Goal: Information Seeking & Learning: Learn about a topic

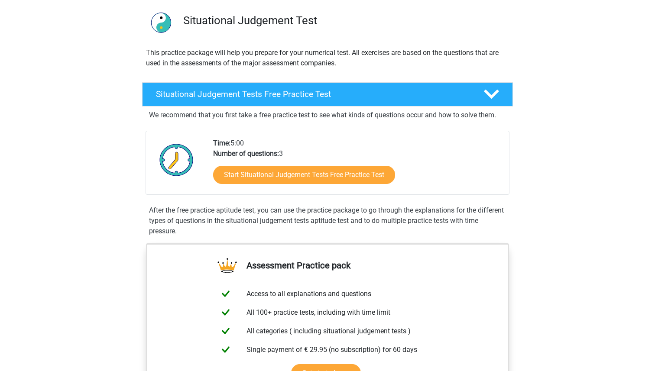
scroll to position [61, 0]
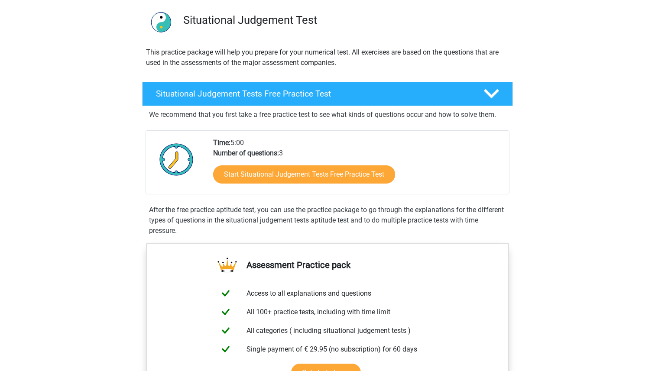
click at [318, 163] on div "Start Situational Judgement Tests Free Practice Test" at bounding box center [357, 175] width 289 height 35
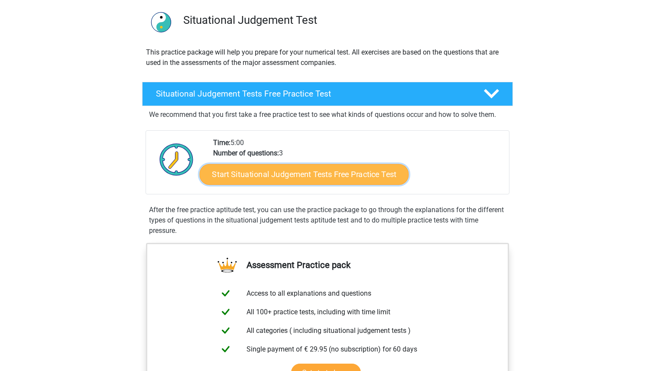
click at [317, 174] on link "Start Situational Judgement Tests Free Practice Test" at bounding box center [304, 174] width 209 height 21
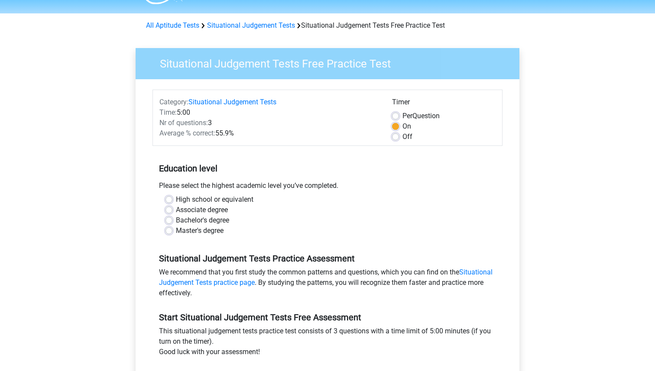
scroll to position [21, 0]
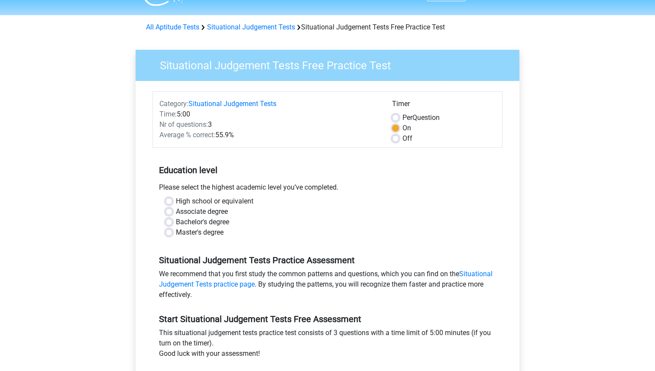
click at [176, 231] on label "Master's degree" at bounding box center [200, 232] width 48 height 10
click at [168, 231] on input "Master's degree" at bounding box center [168, 231] width 7 height 9
radio input "true"
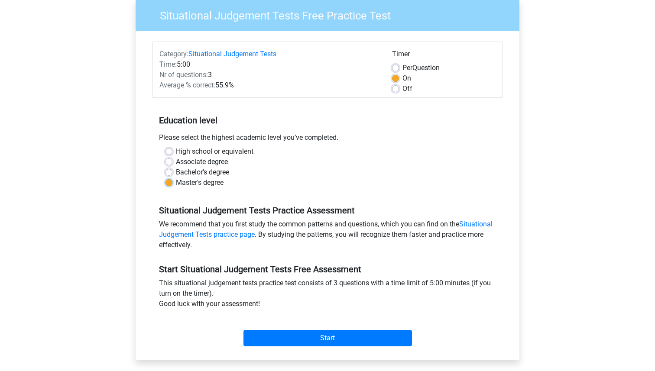
scroll to position [77, 0]
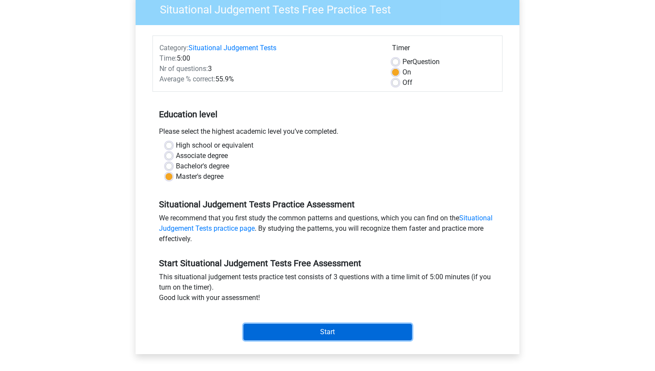
click at [305, 328] on input "Start" at bounding box center [327, 332] width 168 height 16
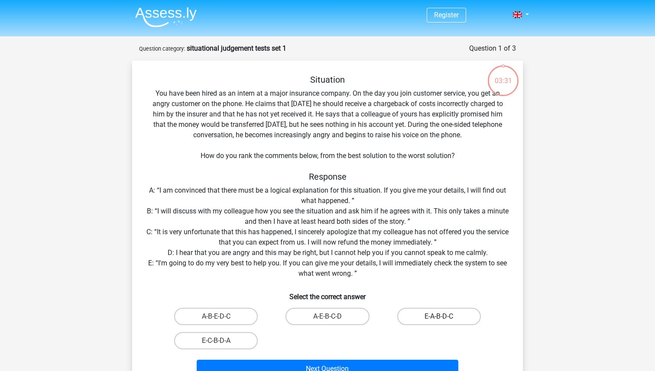
click at [468, 321] on label "E-A-B-D-C" at bounding box center [439, 316] width 84 height 17
click at [444, 321] on input "E-A-B-D-C" at bounding box center [442, 319] width 6 height 6
radio input "true"
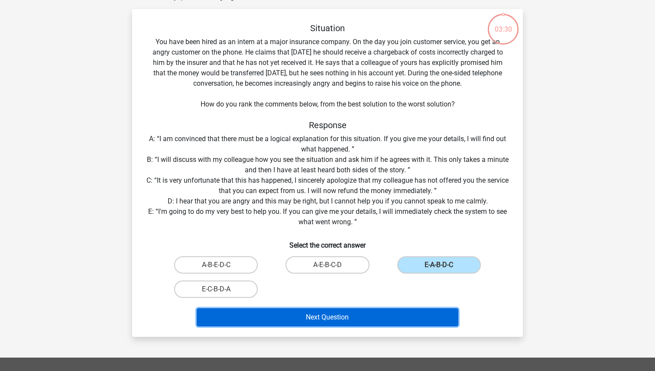
click at [398, 314] on button "Next Question" at bounding box center [328, 317] width 262 height 18
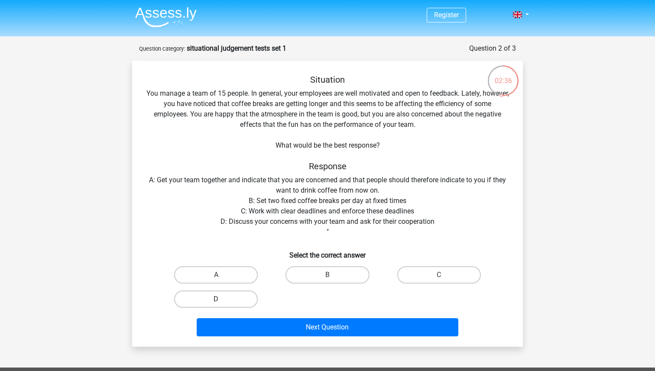
click at [228, 302] on label "D" at bounding box center [216, 298] width 84 height 17
click at [222, 302] on input "D" at bounding box center [219, 302] width 6 height 6
radio input "true"
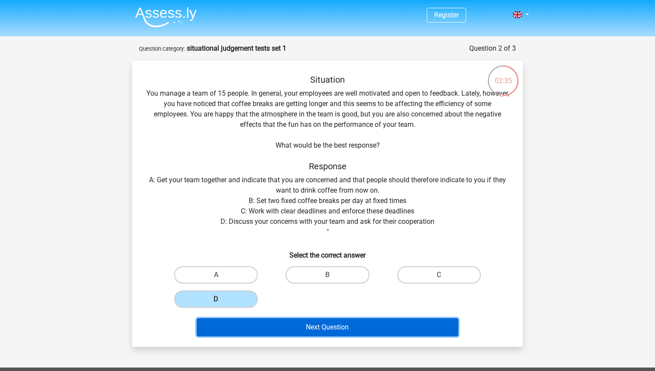
click at [269, 324] on button "Next Question" at bounding box center [328, 327] width 262 height 18
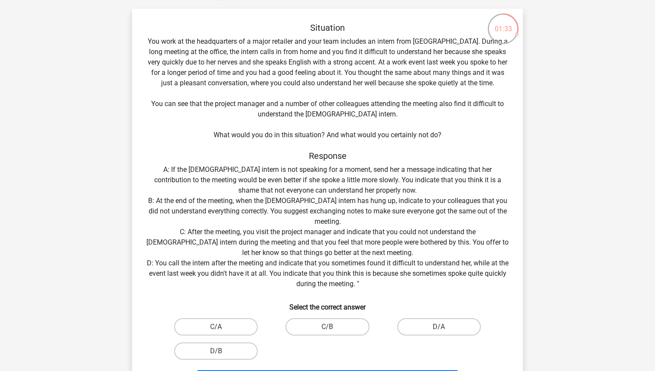
scroll to position [61, 0]
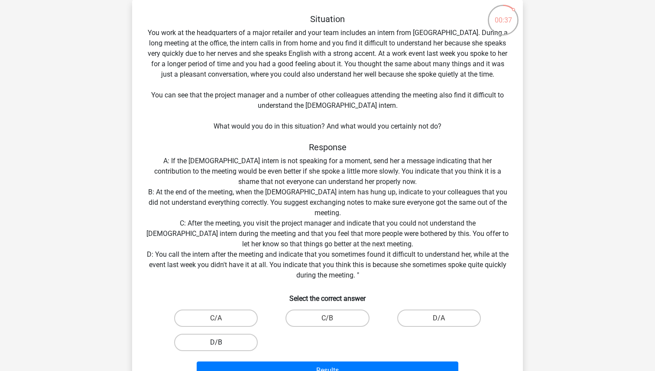
click at [242, 335] on label "D/B" at bounding box center [216, 342] width 84 height 17
click at [222, 342] on input "D/B" at bounding box center [219, 345] width 6 height 6
radio input "true"
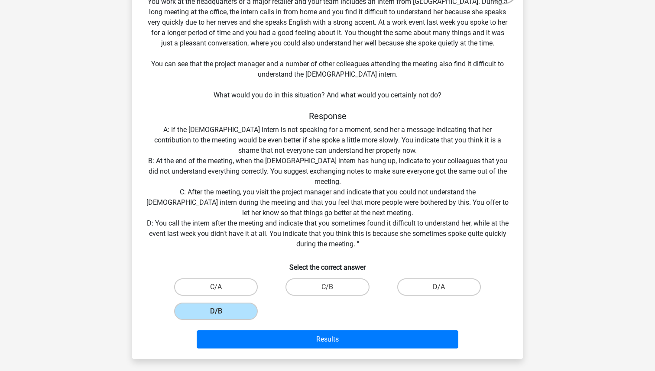
scroll to position [102, 0]
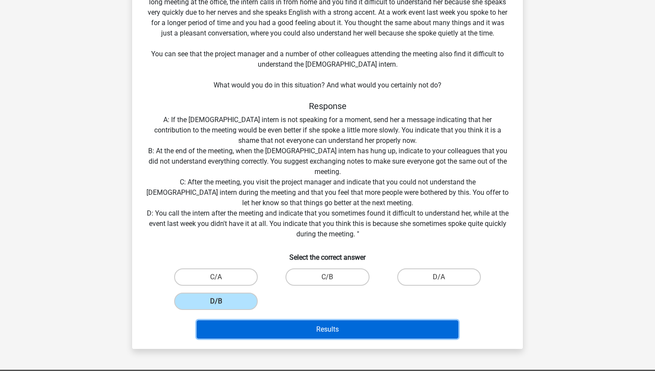
click at [268, 326] on button "Results" at bounding box center [328, 329] width 262 height 18
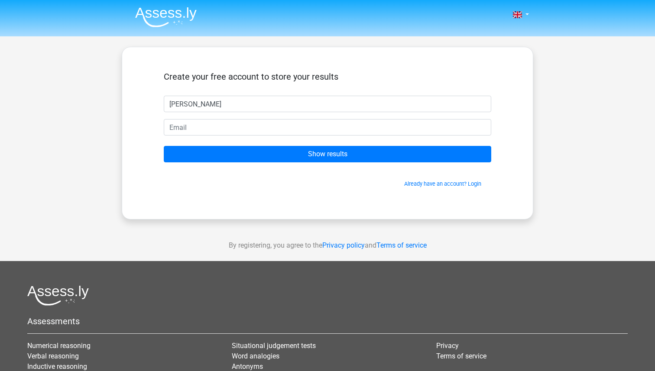
type input "[PERSON_NAME]"
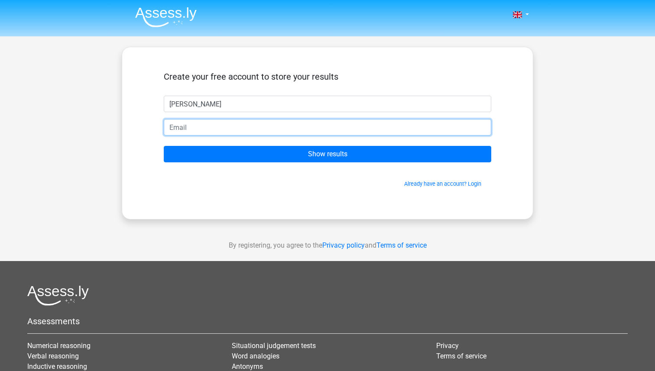
click at [261, 132] on input "email" at bounding box center [327, 127] width 327 height 16
type input "f"
type input "[DOMAIN_NAME][EMAIL_ADDRESS][DOMAIN_NAME]"
click at [164, 146] on input "Show results" at bounding box center [327, 154] width 327 height 16
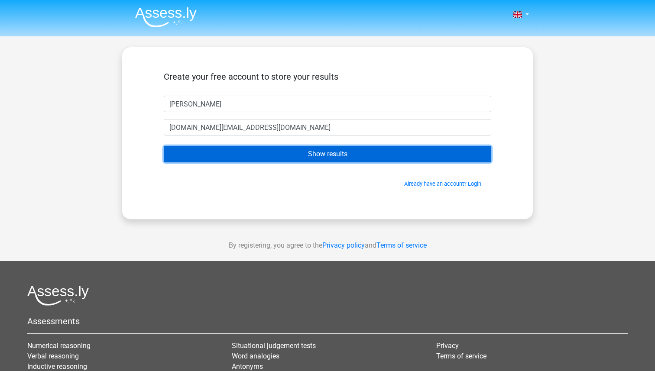
click at [287, 161] on input "Show results" at bounding box center [327, 154] width 327 height 16
click at [299, 152] on input "Show results" at bounding box center [327, 154] width 327 height 16
click at [328, 153] on input "Show results" at bounding box center [327, 154] width 327 height 16
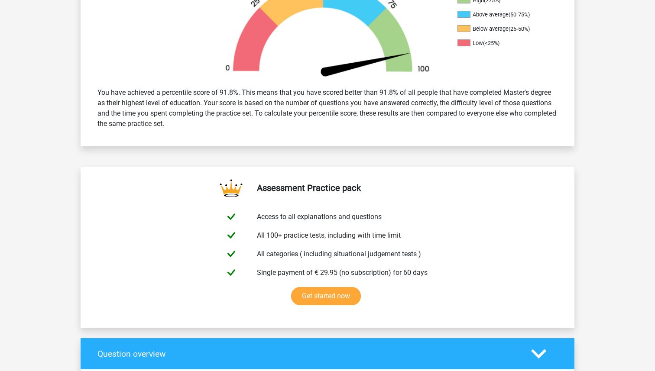
scroll to position [389, 0]
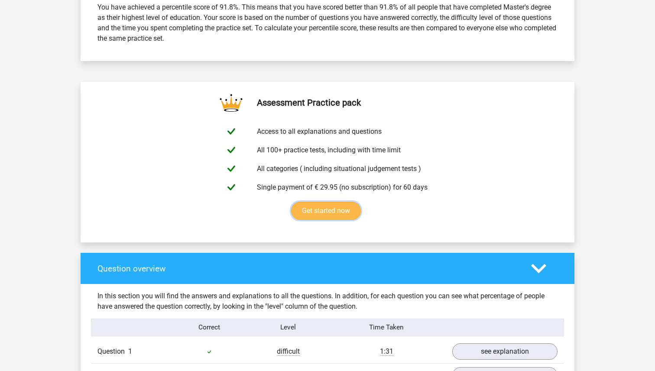
click at [342, 220] on link "Get started now" at bounding box center [326, 211] width 70 height 18
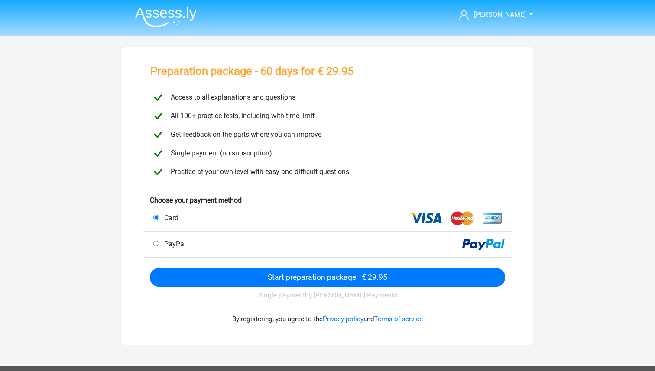
click at [174, 12] on img at bounding box center [165, 17] width 61 height 20
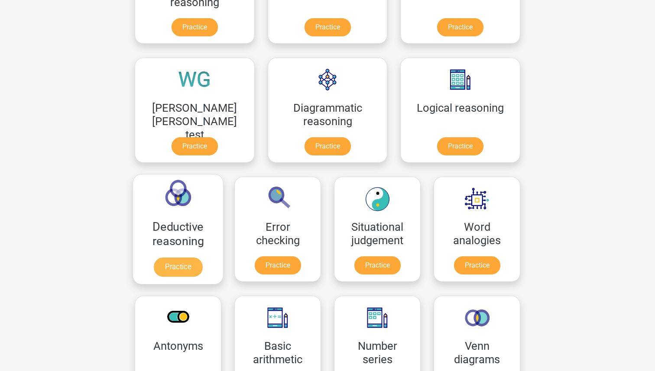
scroll to position [230, 0]
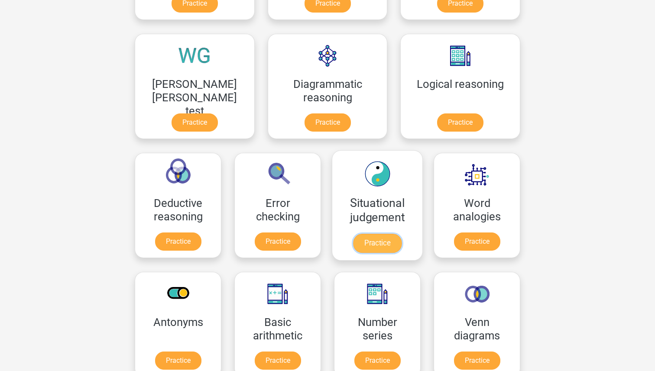
click at [353, 235] on link "Practice" at bounding box center [377, 243] width 48 height 19
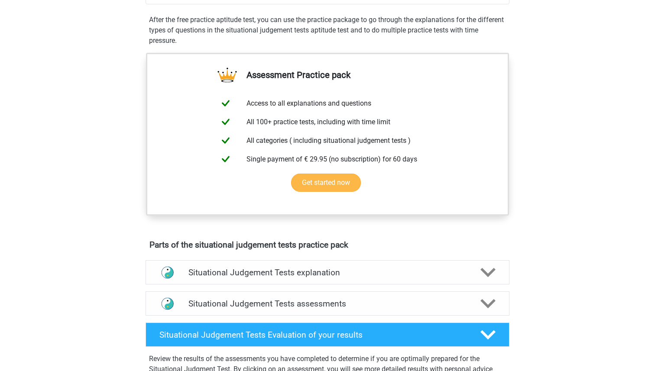
scroll to position [269, 0]
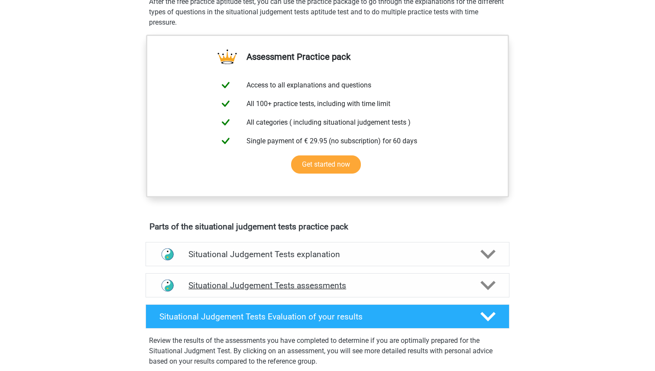
click at [258, 287] on h4 "Situational Judgement Tests assessments" at bounding box center [327, 286] width 278 height 10
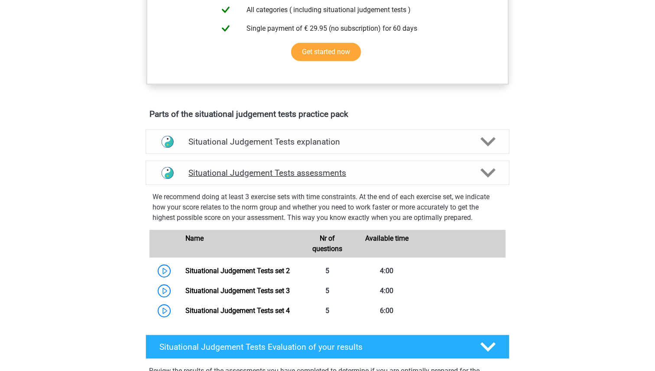
scroll to position [455, 0]
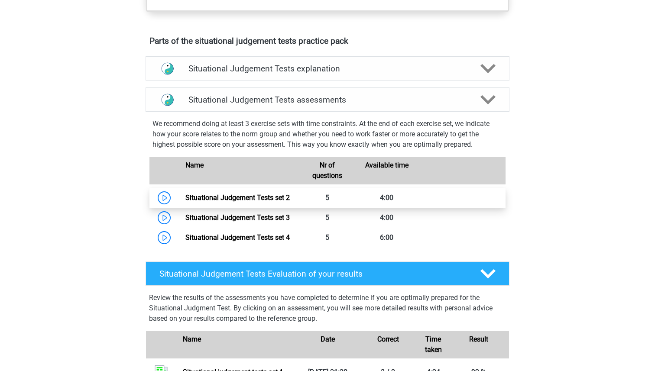
click at [185, 197] on link "Situational Judgement Tests set 2" at bounding box center [237, 197] width 104 height 8
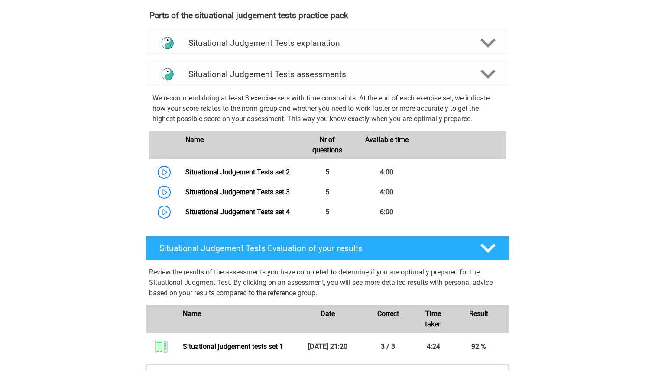
scroll to position [419, 0]
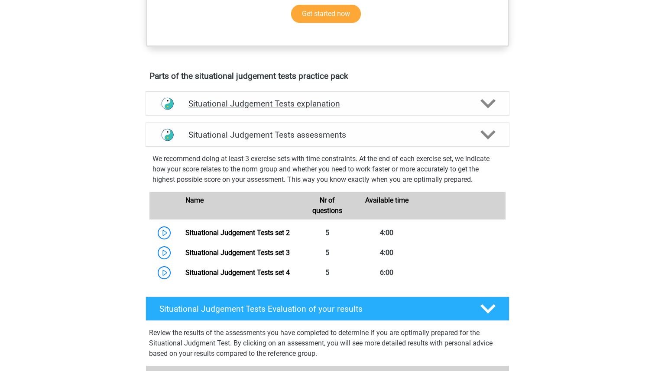
click at [273, 113] on div "Situational Judgement Tests explanation" at bounding box center [327, 103] width 364 height 24
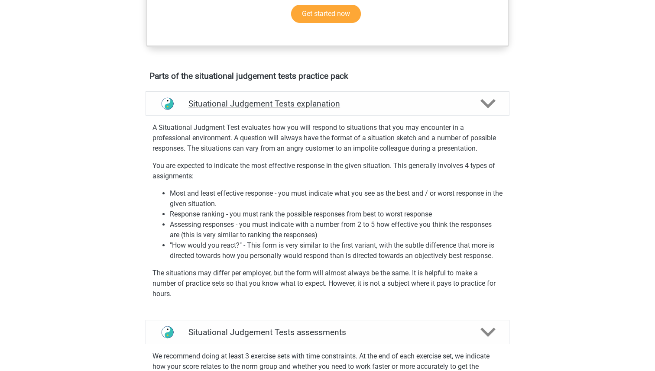
click at [273, 113] on div "Situational Judgement Tests explanation" at bounding box center [327, 103] width 364 height 24
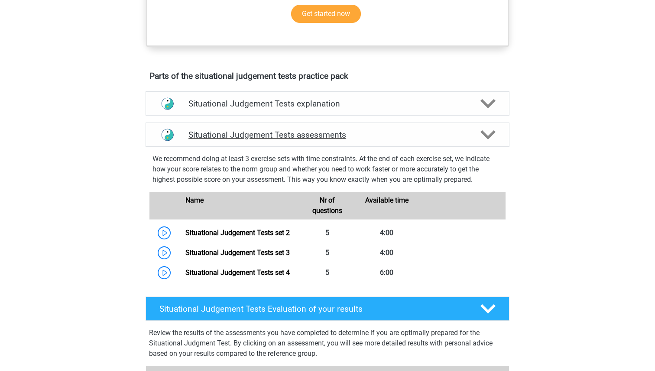
click at [268, 130] on h4 "Situational Judgement Tests assessments" at bounding box center [327, 135] width 278 height 10
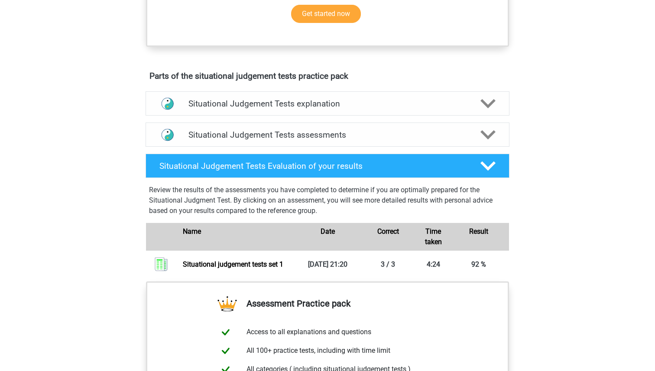
scroll to position [504, 0]
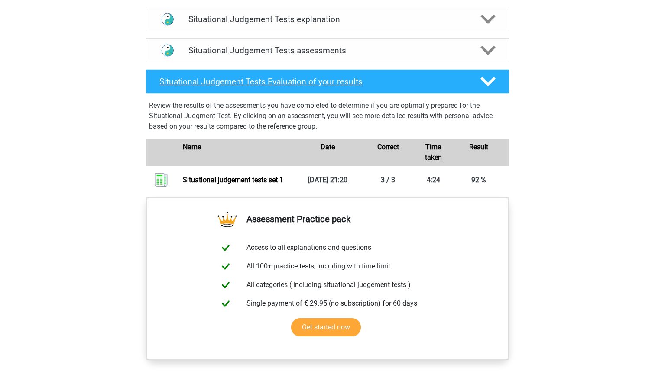
click at [373, 81] on h4 "Situational Judgement Tests Evaluation of your results" at bounding box center [312, 82] width 307 height 10
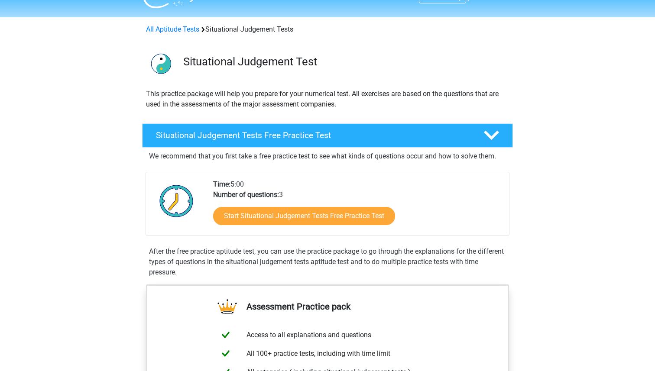
scroll to position [0, 0]
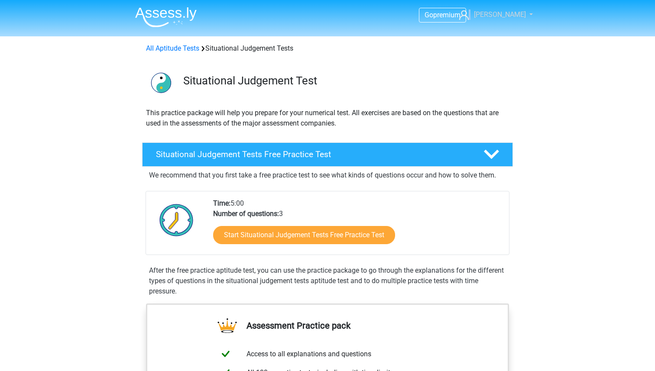
click at [494, 13] on link "[PERSON_NAME]" at bounding box center [490, 15] width 71 height 10
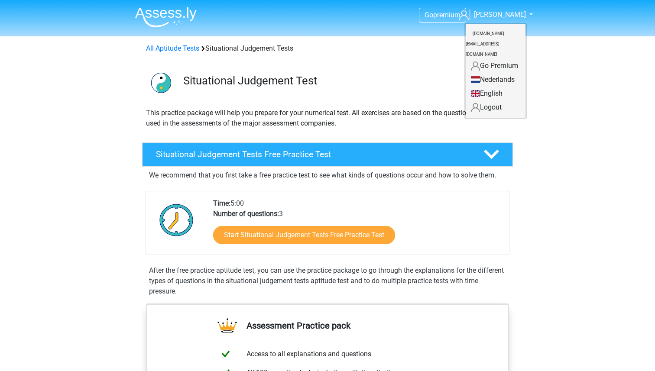
click at [153, 14] on img at bounding box center [165, 17] width 61 height 20
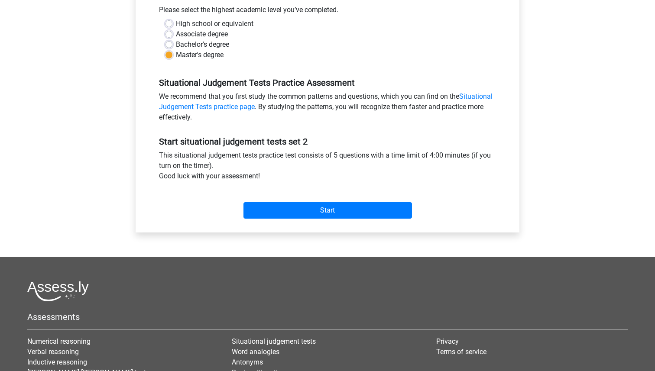
scroll to position [286, 0]
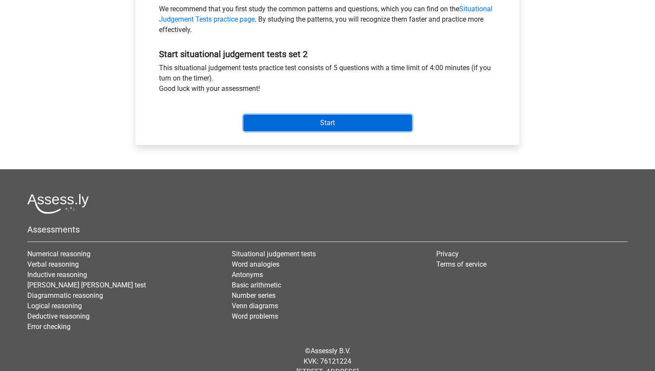
click at [303, 119] on input "Start" at bounding box center [327, 123] width 168 height 16
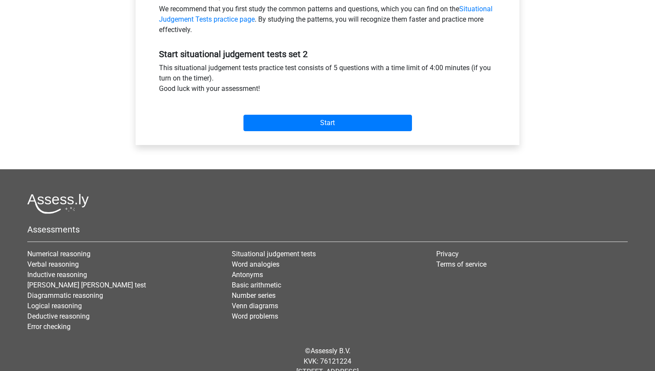
scroll to position [0, 0]
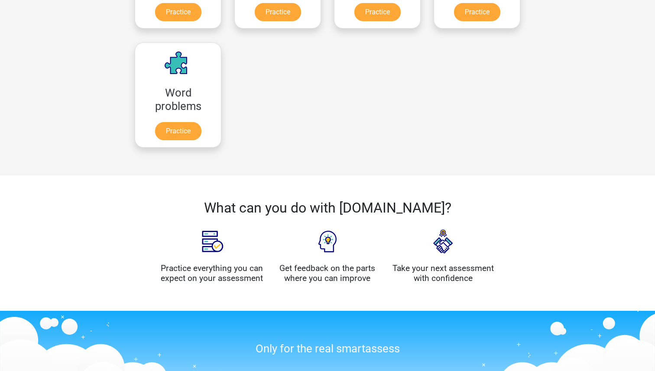
scroll to position [731, 0]
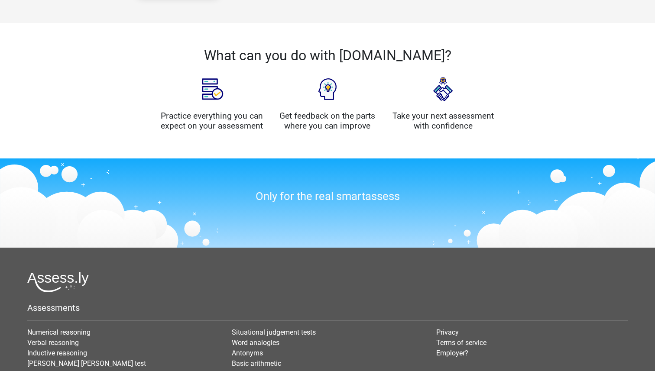
click at [302, 327] on li "Situational judgement tests" at bounding box center [327, 332] width 191 height 10
click at [304, 328] on link "Situational judgement tests" at bounding box center [274, 332] width 84 height 8
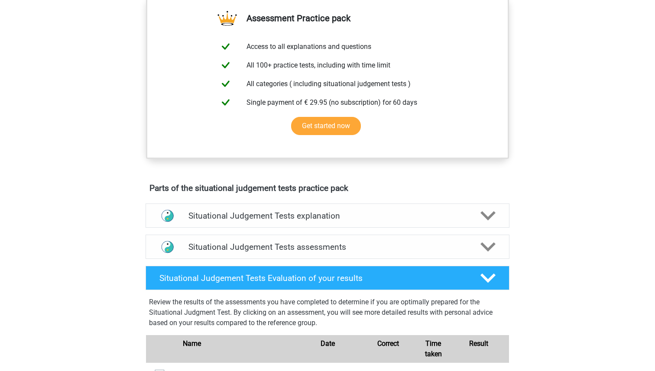
scroll to position [308, 0]
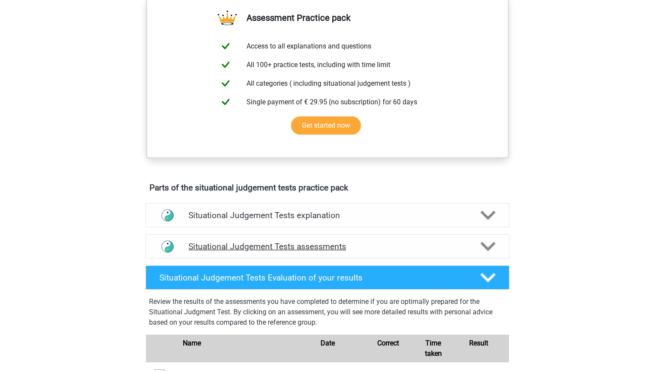
click at [324, 247] on h4 "Situational Judgement Tests assessments" at bounding box center [327, 247] width 278 height 10
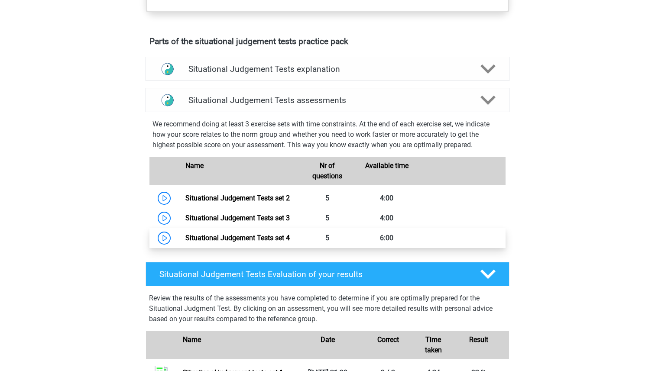
scroll to position [461, 0]
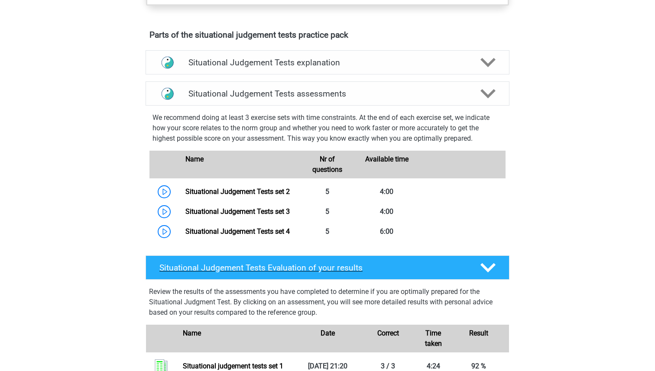
click at [353, 263] on h4 "Situational Judgement Tests Evaluation of your results" at bounding box center [312, 268] width 307 height 10
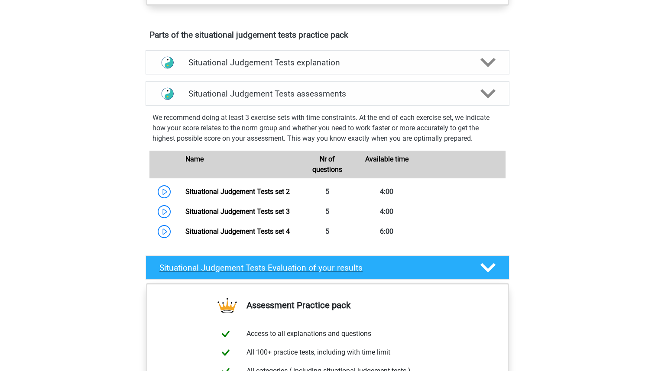
click at [351, 277] on div "Situational Judgement Tests Evaluation of your results" at bounding box center [327, 267] width 364 height 24
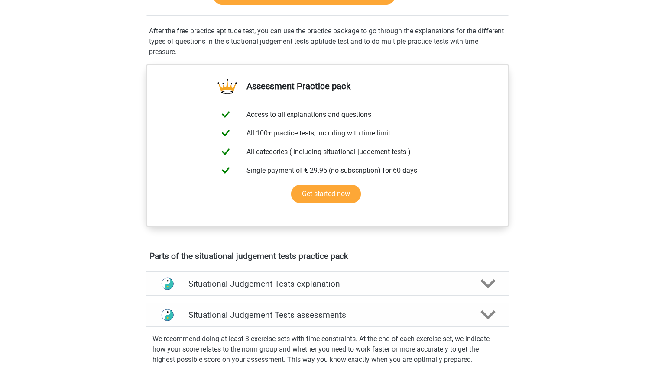
scroll to position [0, 0]
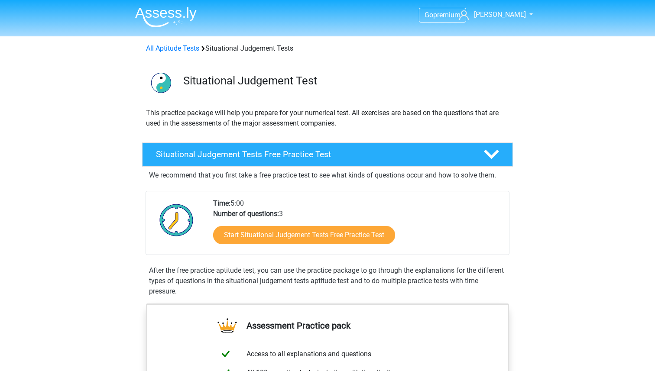
click at [191, 16] on img at bounding box center [165, 17] width 61 height 20
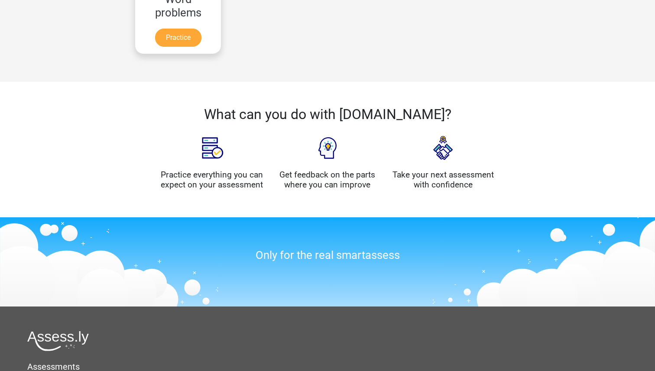
scroll to position [731, 0]
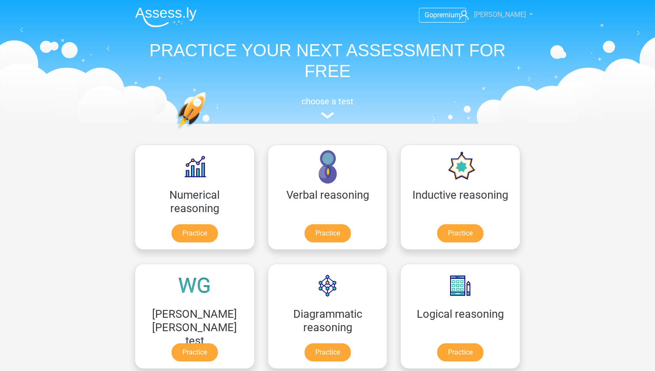
click at [500, 11] on span "[PERSON_NAME]" at bounding box center [500, 14] width 52 height 8
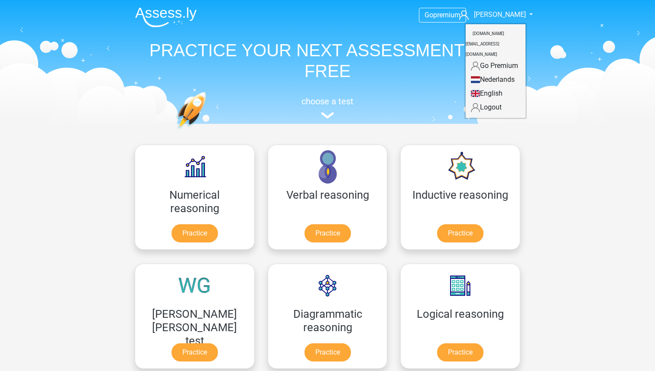
click at [506, 59] on link "Go Premium" at bounding box center [495, 66] width 60 height 14
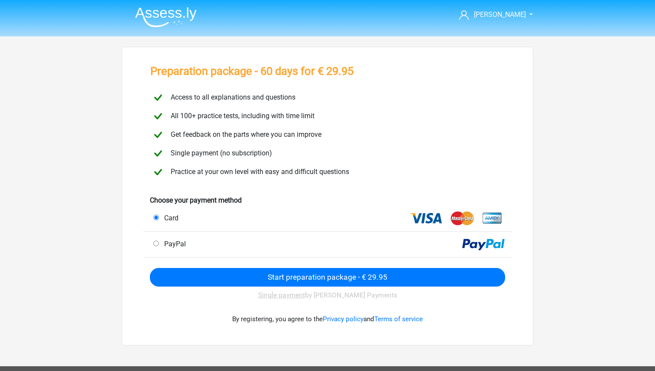
click at [168, 13] on img at bounding box center [165, 17] width 61 height 20
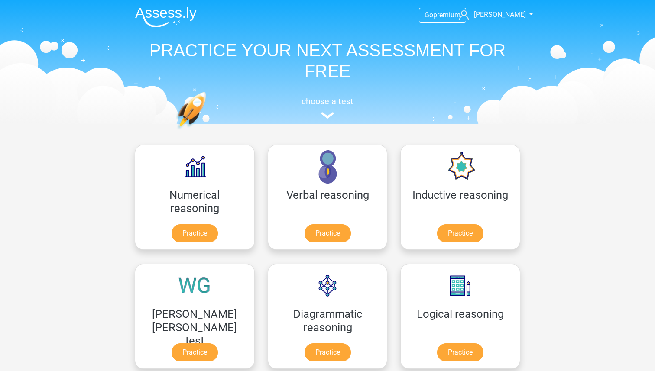
click at [332, 120] on div "choose a test" at bounding box center [327, 106] width 398 height 29
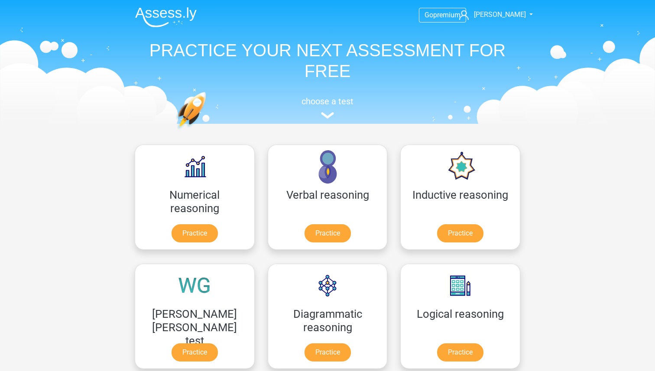
click at [503, 5] on nav "Go premium jamie fbokane.tr@gmail.com" at bounding box center [327, 15] width 398 height 28
click at [503, 9] on nav "Go premium jamie fbokane.tr@gmail.com" at bounding box center [327, 15] width 398 height 28
click at [174, 18] on img at bounding box center [165, 17] width 61 height 20
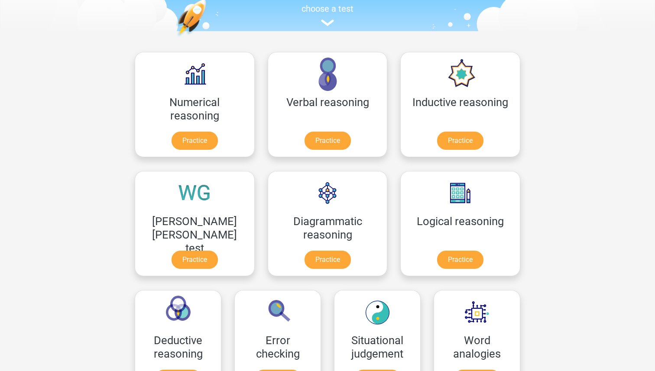
scroll to position [145, 0]
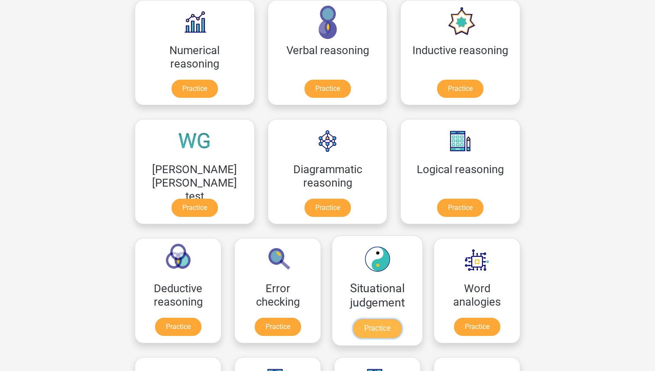
click at [353, 323] on link "Practice" at bounding box center [377, 328] width 48 height 19
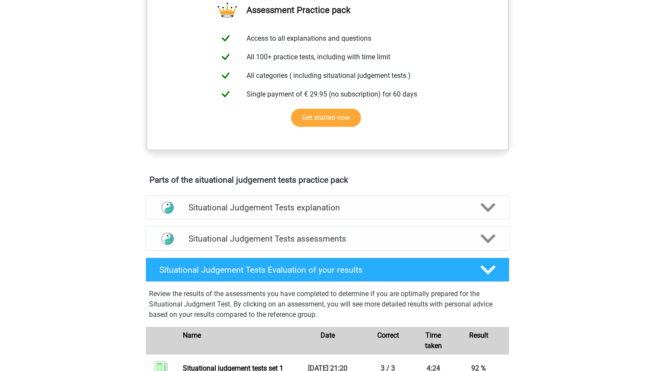
scroll to position [316, 0]
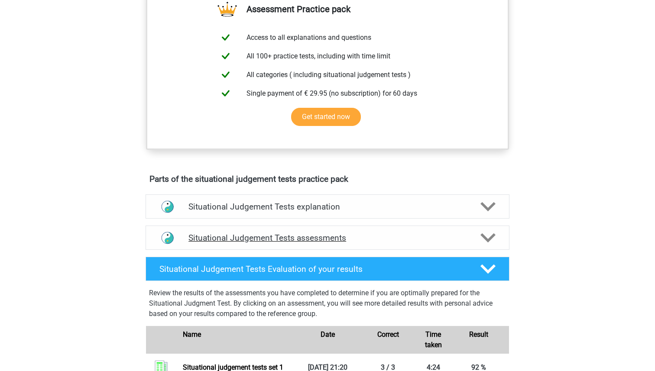
click at [306, 242] on h4 "Situational Judgement Tests assessments" at bounding box center [327, 238] width 278 height 10
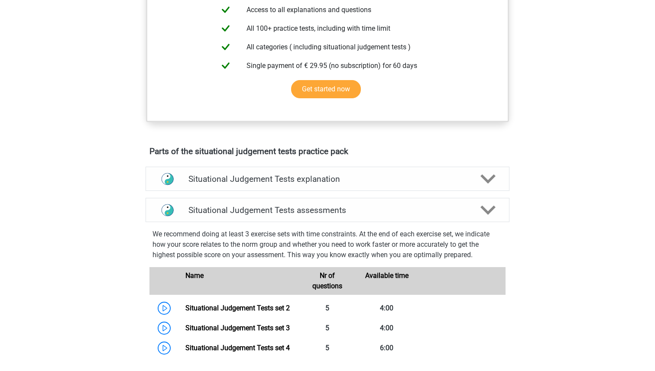
scroll to position [362, 0]
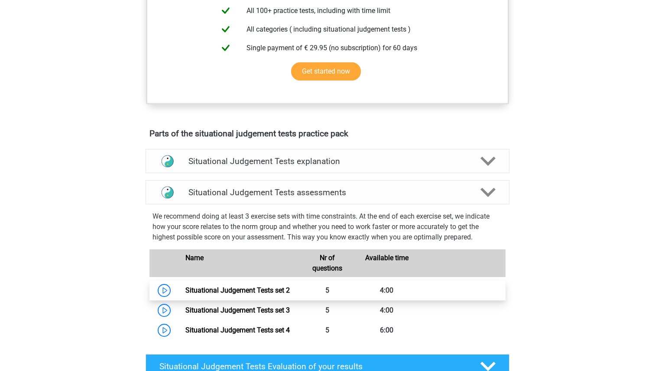
click at [185, 288] on link "Situational Judgement Tests set 2" at bounding box center [237, 290] width 104 height 8
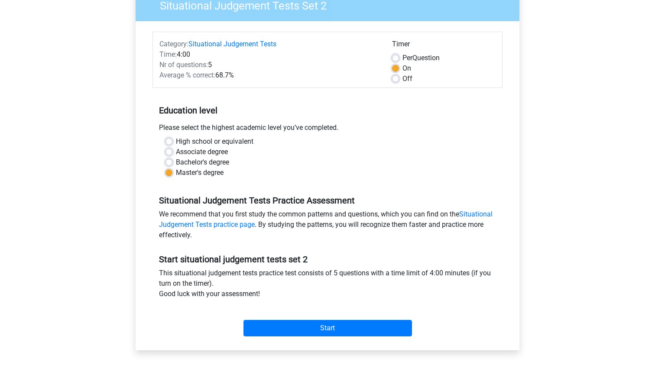
scroll to position [85, 0]
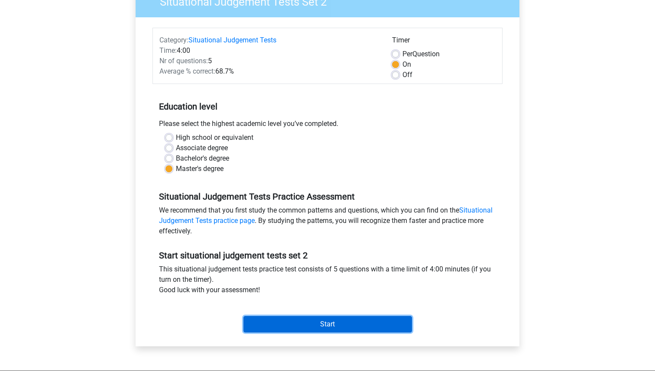
click at [296, 321] on input "Start" at bounding box center [327, 324] width 168 height 16
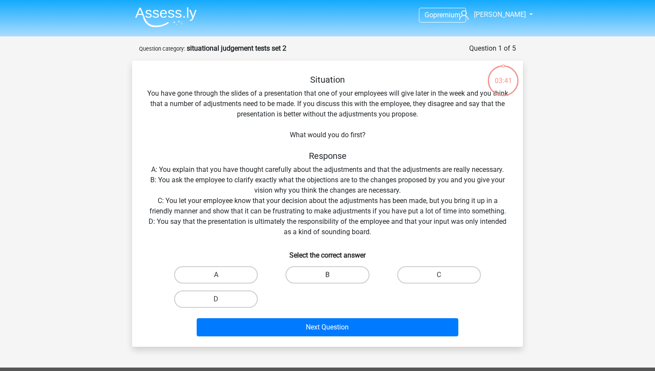
click at [322, 276] on label "B" at bounding box center [327, 274] width 84 height 17
click at [327, 276] on input "B" at bounding box center [330, 278] width 6 height 6
radio input "true"
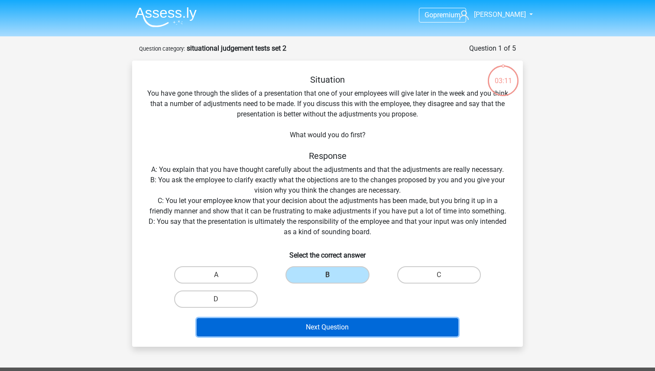
click at [348, 325] on button "Next Question" at bounding box center [328, 327] width 262 height 18
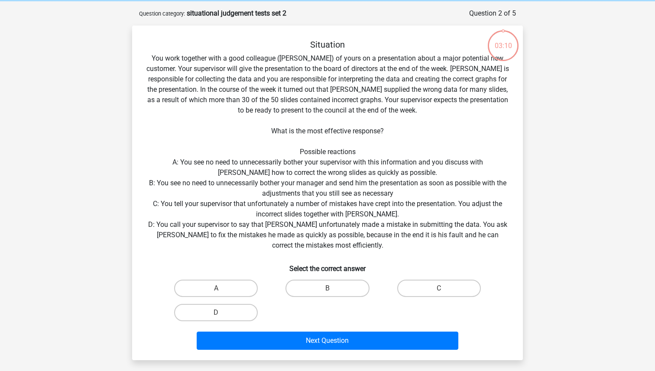
scroll to position [34, 0]
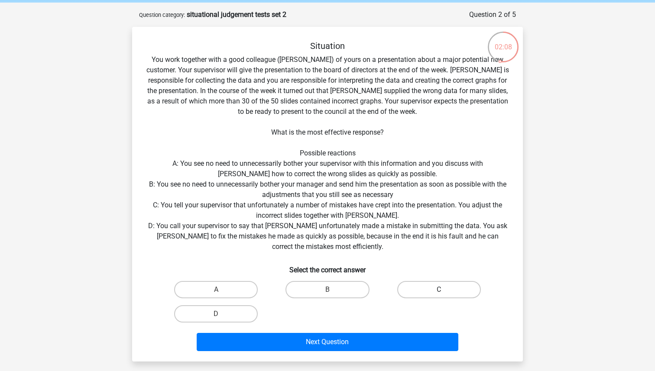
click at [444, 291] on label "C" at bounding box center [439, 289] width 84 height 17
click at [444, 291] on input "C" at bounding box center [442, 293] width 6 height 6
radio input "true"
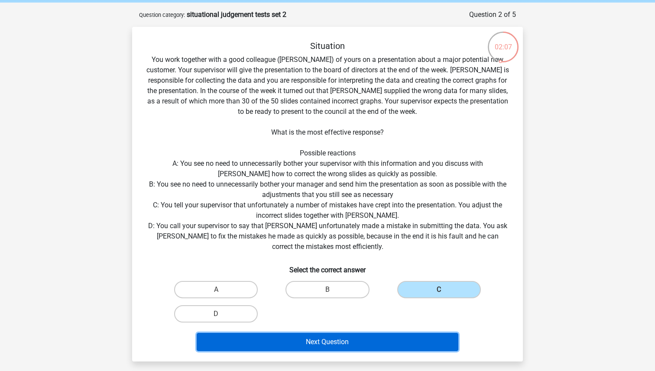
click at [377, 341] on button "Next Question" at bounding box center [328, 342] width 262 height 18
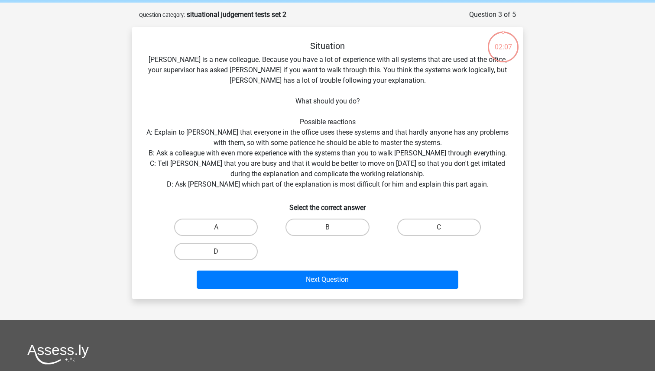
scroll to position [43, 0]
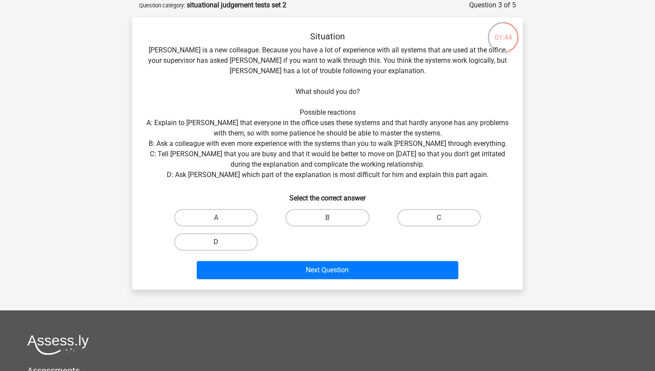
click at [221, 239] on label "D" at bounding box center [216, 241] width 84 height 17
click at [221, 242] on input "D" at bounding box center [219, 245] width 6 height 6
radio input "true"
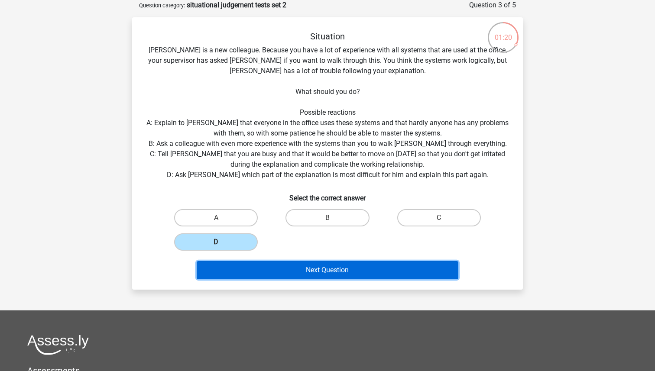
click at [317, 271] on button "Next Question" at bounding box center [328, 270] width 262 height 18
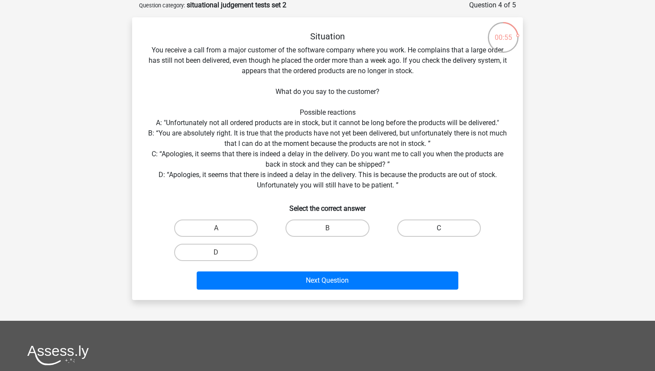
click at [447, 232] on label "C" at bounding box center [439, 227] width 84 height 17
click at [444, 232] on input "C" at bounding box center [442, 231] width 6 height 6
radio input "true"
click at [335, 296] on div "Situation You receive a call from a major customer of the software company wher…" at bounding box center [327, 158] width 390 height 283
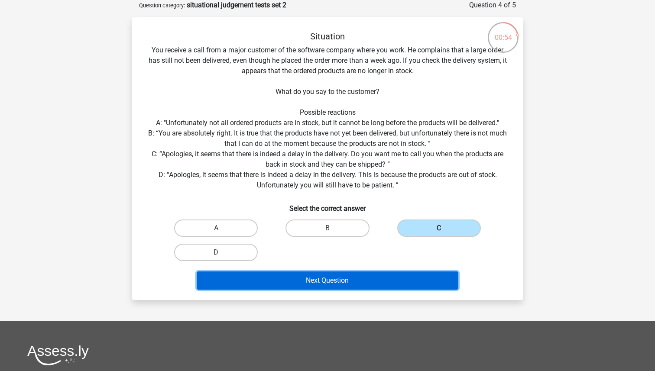
click at [347, 277] on button "Next Question" at bounding box center [328, 280] width 262 height 18
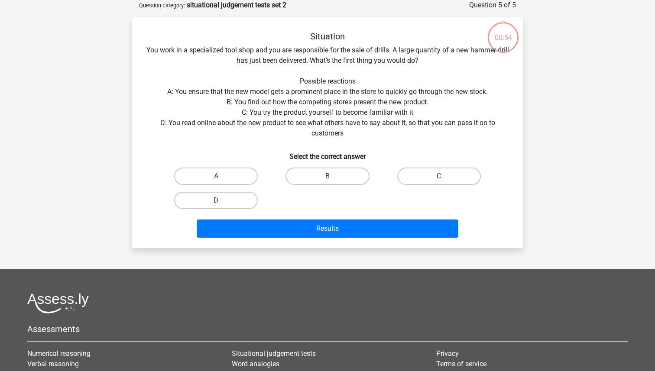
scroll to position [28, 0]
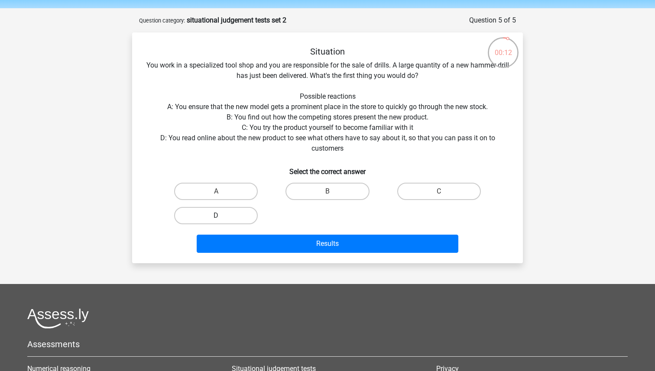
click at [227, 215] on label "D" at bounding box center [216, 215] width 84 height 17
click at [222, 216] on input "D" at bounding box center [219, 219] width 6 height 6
radio input "true"
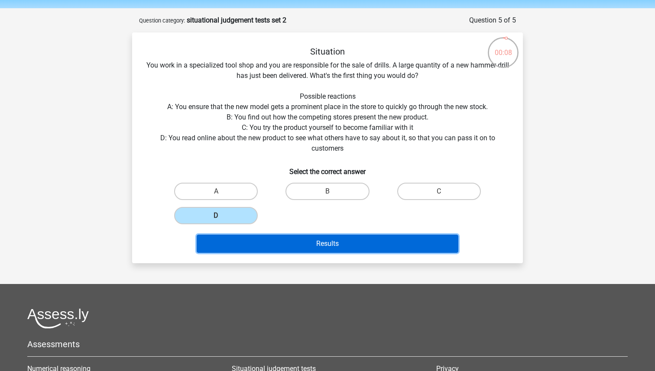
click at [309, 244] on button "Results" at bounding box center [328, 244] width 262 height 18
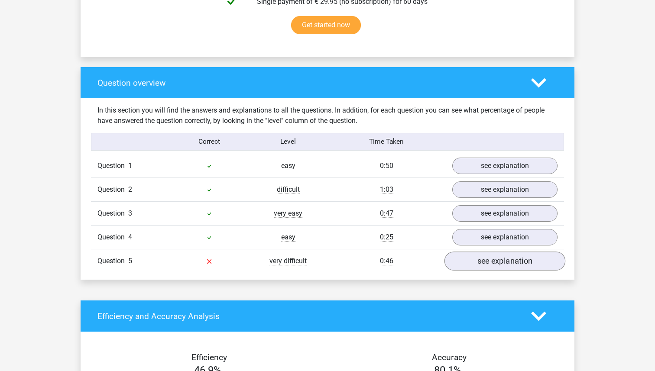
scroll to position [613, 0]
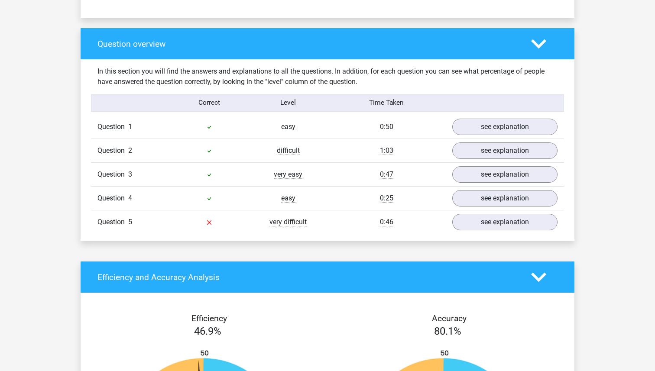
click at [493, 209] on div "Question 4 easy 0:25 see explanation" at bounding box center [327, 198] width 473 height 24
click at [485, 219] on link "see explanation" at bounding box center [504, 222] width 121 height 19
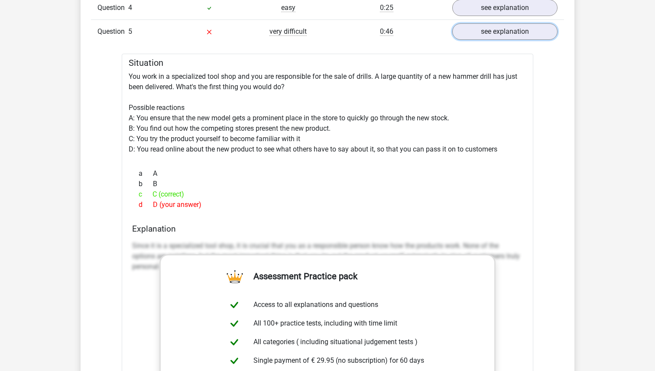
scroll to position [807, 0]
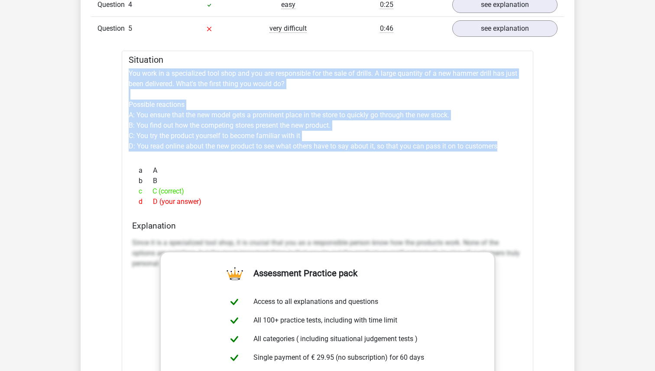
drag, startPoint x: 499, startPoint y: 151, endPoint x: 113, endPoint y: 68, distance: 394.5
click at [113, 68] on div "Question 1 easy 0:50 see explanation Situation You have gone through the slides…" at bounding box center [327, 228] width 460 height 612
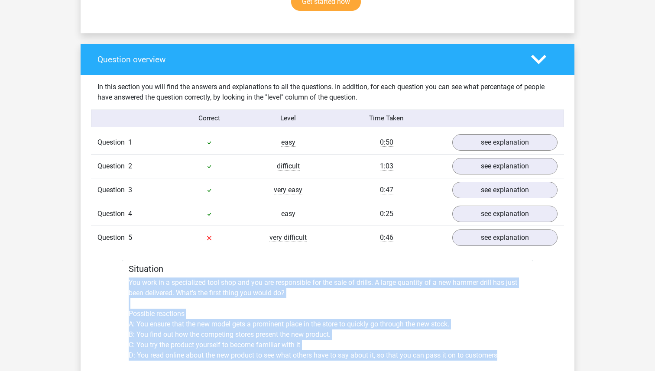
scroll to position [241, 0]
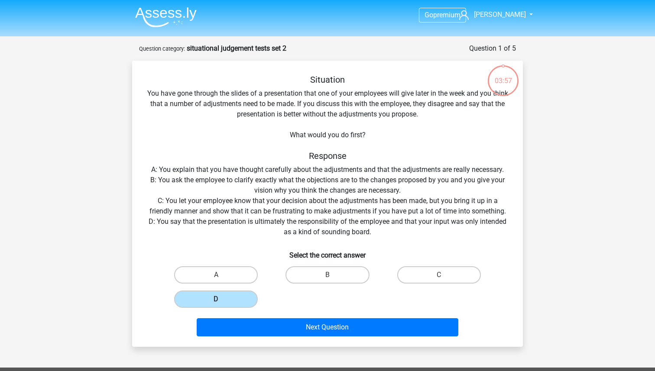
click at [130, 11] on li at bounding box center [162, 15] width 68 height 24
click at [144, 12] on img at bounding box center [165, 17] width 61 height 20
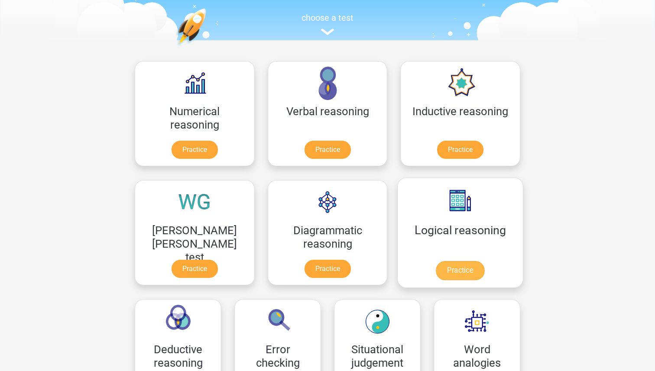
scroll to position [145, 0]
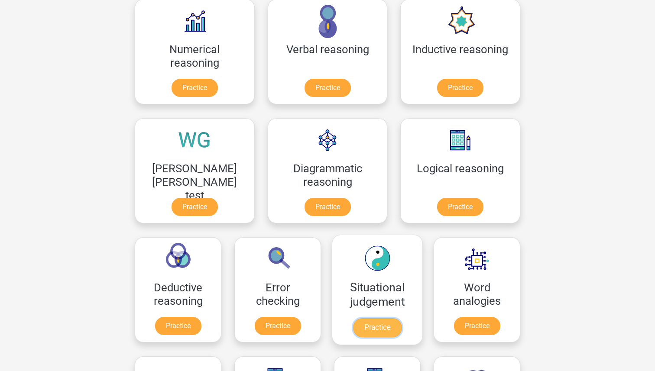
click at [353, 332] on link "Practice" at bounding box center [377, 327] width 48 height 19
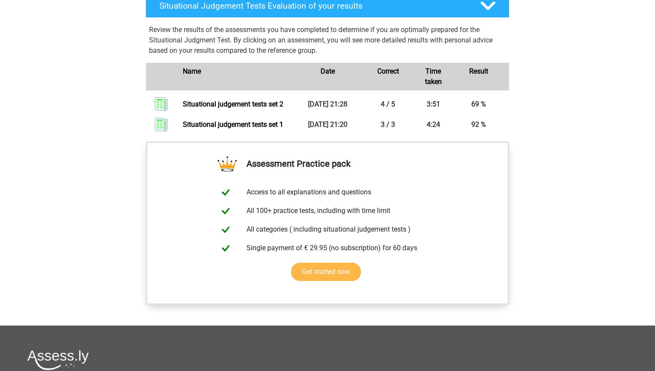
scroll to position [447, 0]
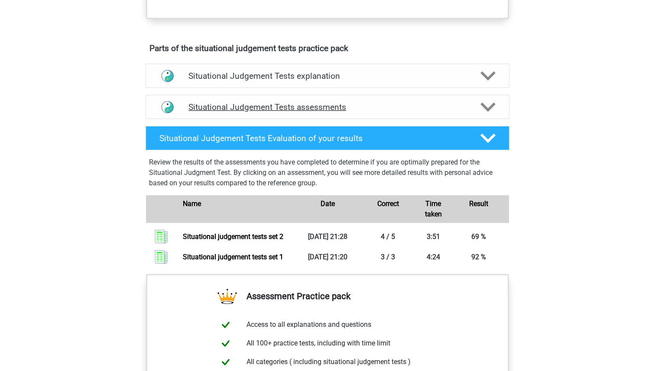
click at [316, 107] on h4 "Situational Judgement Tests assessments" at bounding box center [327, 107] width 278 height 10
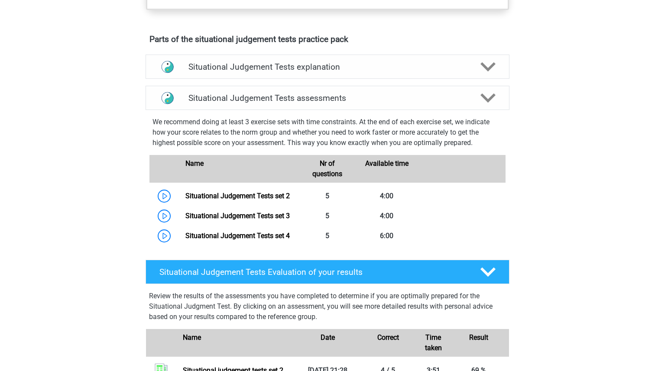
scroll to position [457, 0]
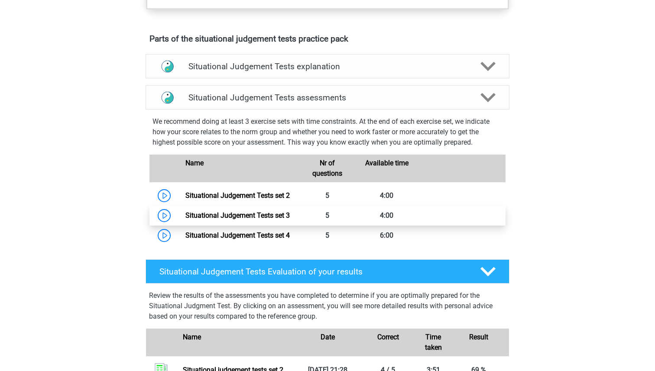
click at [185, 213] on link "Situational Judgement Tests set 3" at bounding box center [237, 215] width 104 height 8
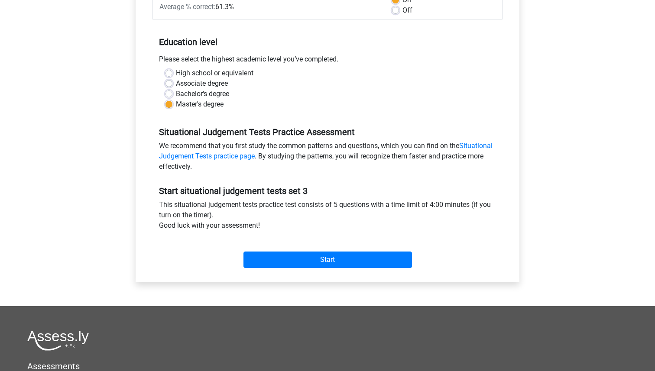
scroll to position [191, 0]
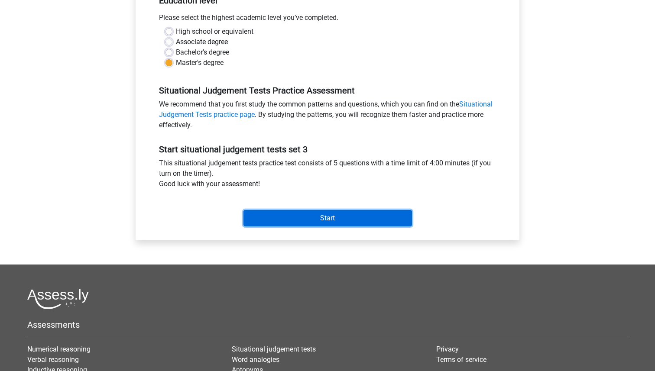
click at [332, 217] on input "Start" at bounding box center [327, 218] width 168 height 16
click at [277, 216] on input "Start" at bounding box center [327, 218] width 168 height 16
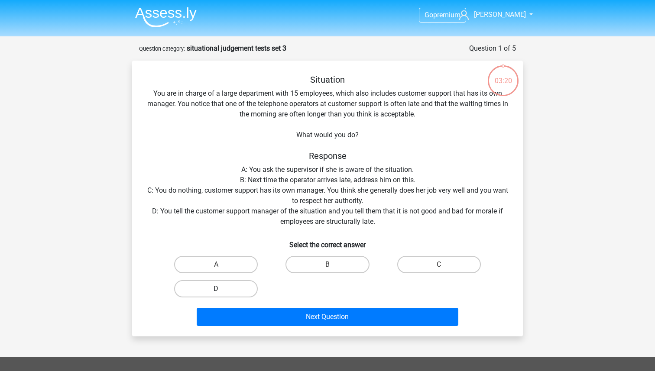
click at [206, 289] on label "D" at bounding box center [216, 288] width 84 height 17
click at [216, 289] on input "D" at bounding box center [219, 292] width 6 height 6
radio input "true"
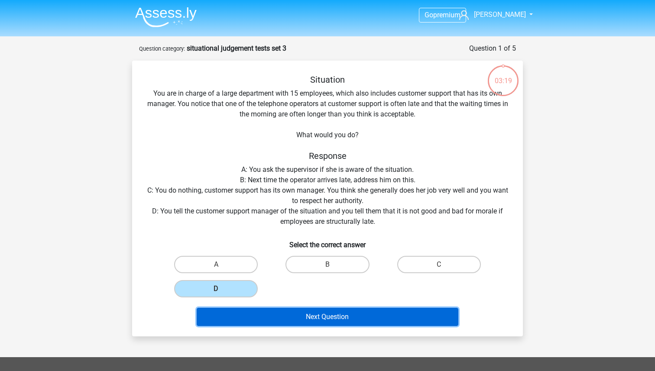
click at [252, 318] on button "Next Question" at bounding box center [328, 317] width 262 height 18
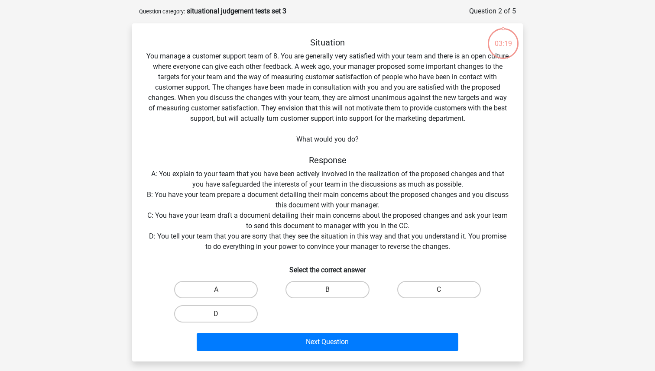
scroll to position [43, 0]
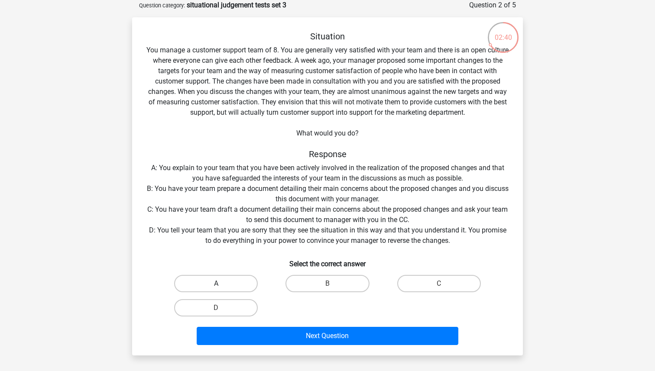
click at [216, 290] on label "A" at bounding box center [216, 283] width 84 height 17
click at [216, 289] on input "A" at bounding box center [219, 287] width 6 height 6
radio input "true"
click at [290, 285] on label "B" at bounding box center [327, 283] width 84 height 17
click at [327, 285] on input "B" at bounding box center [330, 287] width 6 height 6
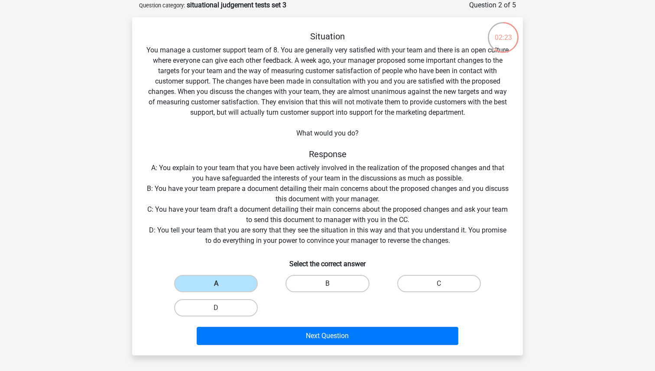
radio input "true"
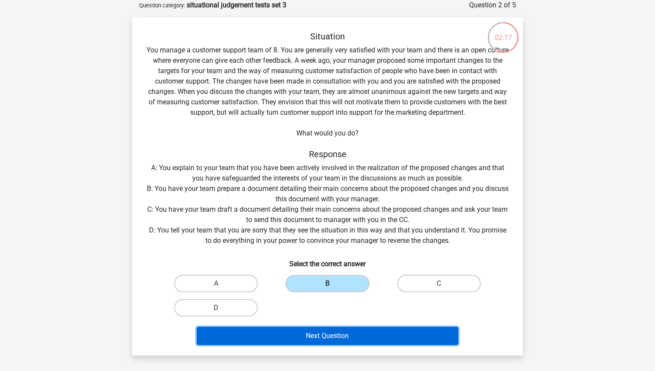
click at [371, 339] on button "Next Question" at bounding box center [328, 336] width 262 height 18
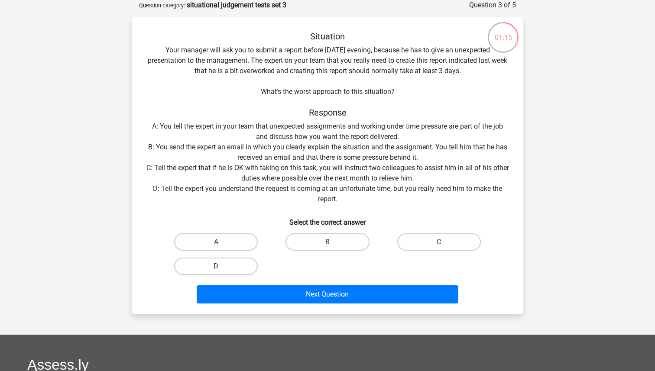
click at [235, 270] on label "D" at bounding box center [216, 266] width 84 height 17
click at [222, 270] on input "D" at bounding box center [219, 269] width 6 height 6
radio input "true"
click at [252, 304] on div "Next Question" at bounding box center [327, 296] width 334 height 22
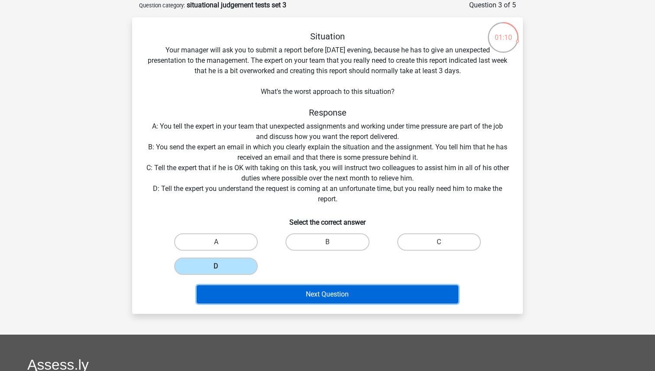
click at [274, 290] on button "Next Question" at bounding box center [328, 294] width 262 height 18
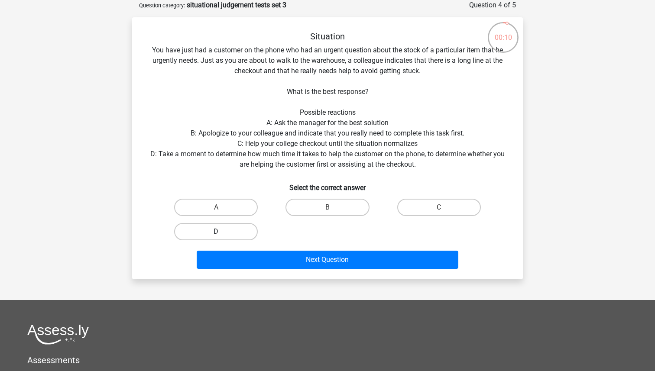
click at [243, 225] on label "D" at bounding box center [216, 231] width 84 height 17
click at [222, 232] on input "D" at bounding box center [219, 235] width 6 height 6
radio input "true"
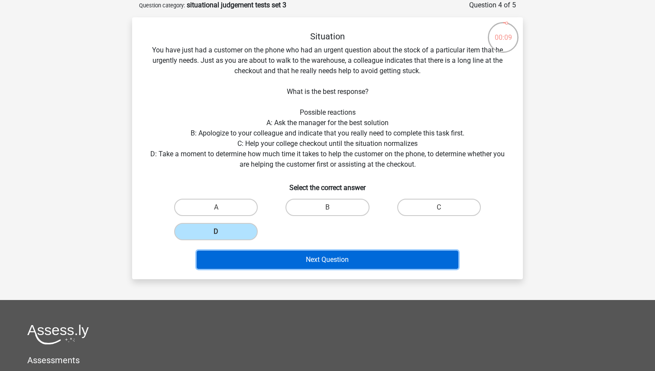
click at [259, 267] on button "Next Question" at bounding box center [328, 260] width 262 height 18
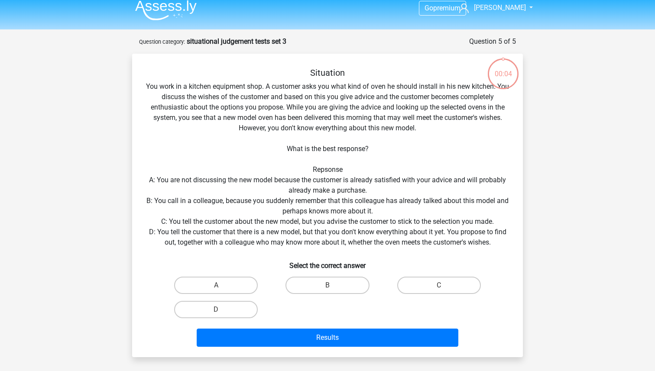
scroll to position [16, 0]
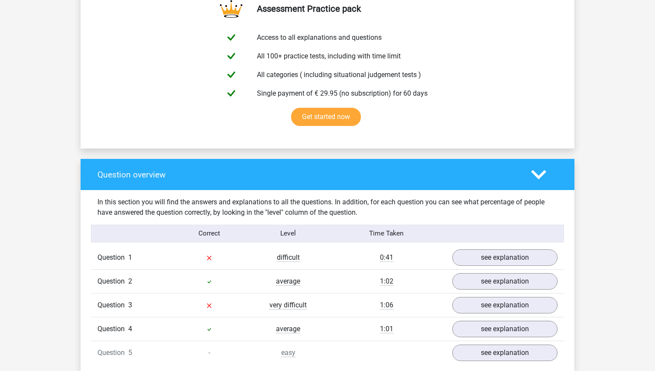
scroll to position [613, 0]
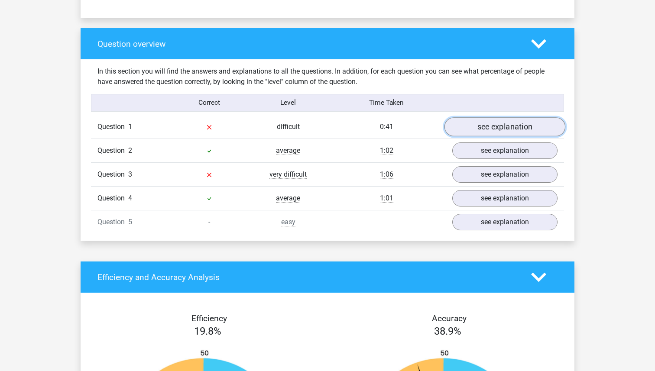
click at [485, 123] on link "see explanation" at bounding box center [504, 127] width 121 height 19
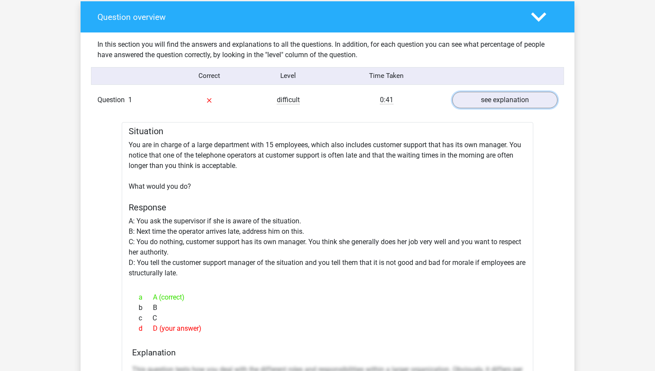
scroll to position [612, 0]
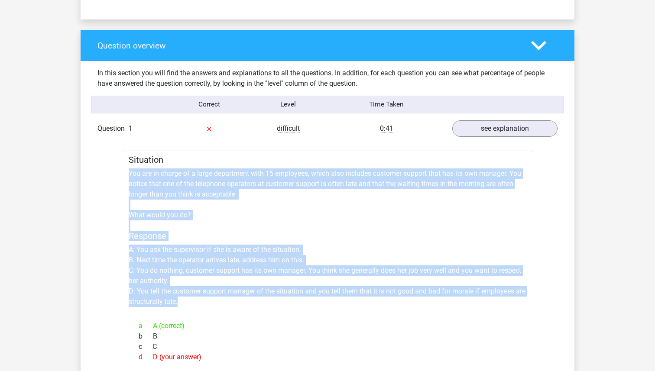
drag, startPoint x: 189, startPoint y: 299, endPoint x: 129, endPoint y: 173, distance: 140.0
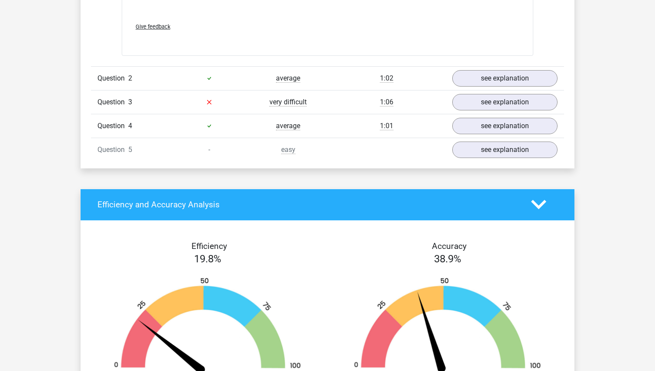
scroll to position [1242, 0]
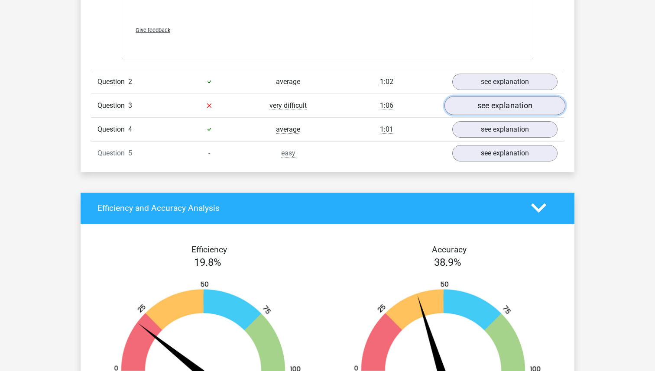
click at [506, 104] on link "see explanation" at bounding box center [504, 105] width 121 height 19
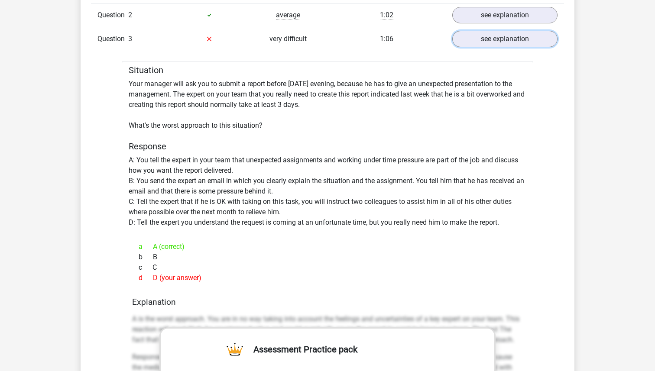
scroll to position [1310, 0]
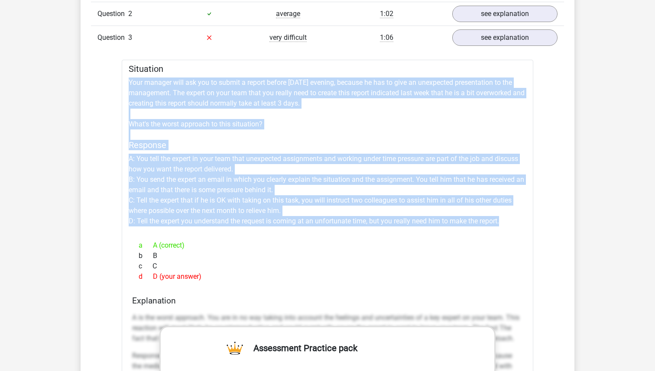
drag, startPoint x: 504, startPoint y: 222, endPoint x: 101, endPoint y: 78, distance: 428.0
click at [101, 78] on div "Question 1 difficult 0:41 see explanation Situation You are in charge of a larg…" at bounding box center [327, 43] width 460 height 1248
click at [476, 136] on div "Situation Your manager will ask you to submit a report before [DATE] evening, b…" at bounding box center [327, 334] width 411 height 549
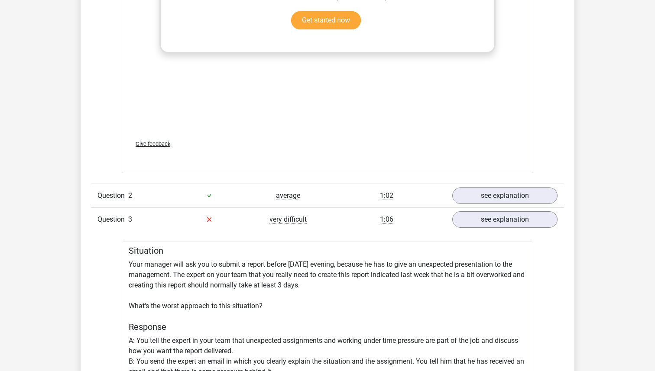
scroll to position [1123, 0]
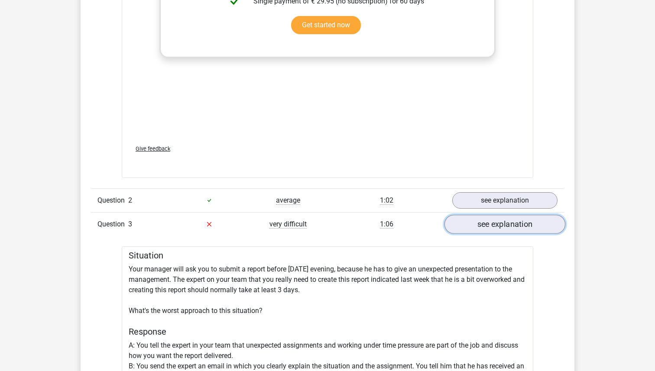
click at [497, 217] on link "see explanation" at bounding box center [504, 224] width 121 height 19
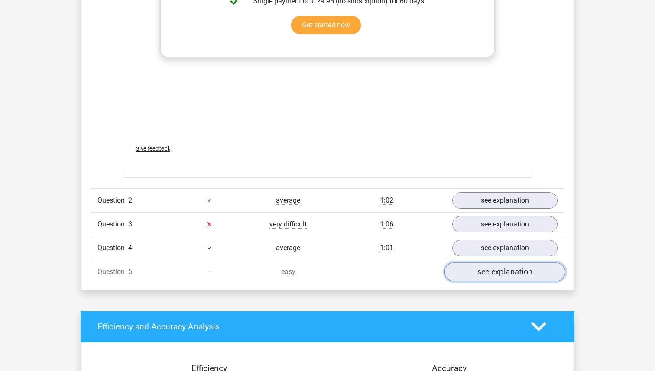
click at [494, 277] on link "see explanation" at bounding box center [504, 271] width 121 height 19
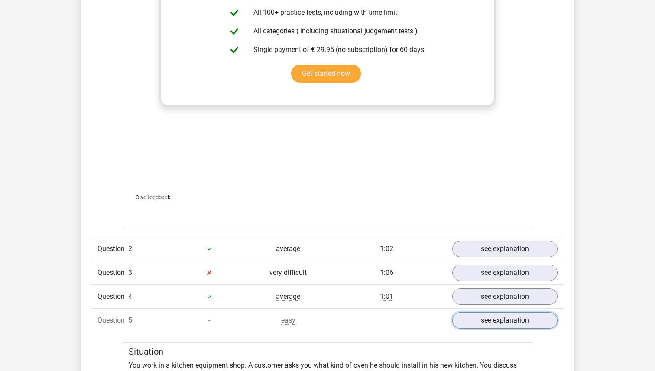
scroll to position [1073, 0]
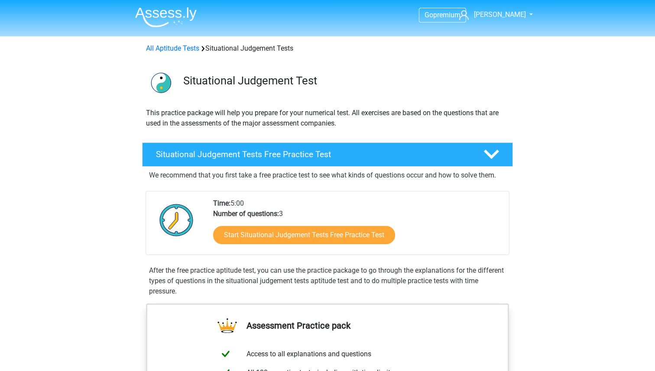
scroll to position [457, 0]
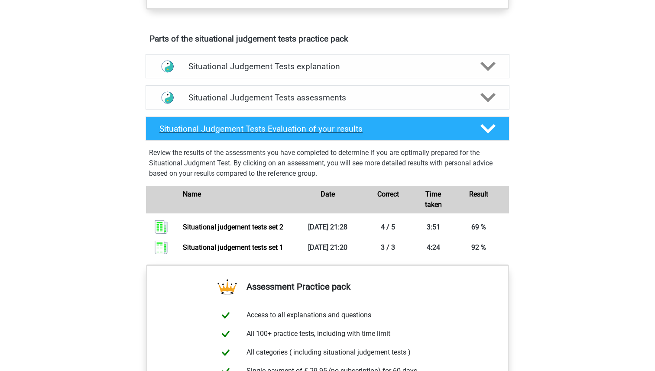
click at [263, 129] on h4 "Situational Judgement Tests Evaluation of your results" at bounding box center [312, 129] width 307 height 10
